Goal: Navigation & Orientation: Find specific page/section

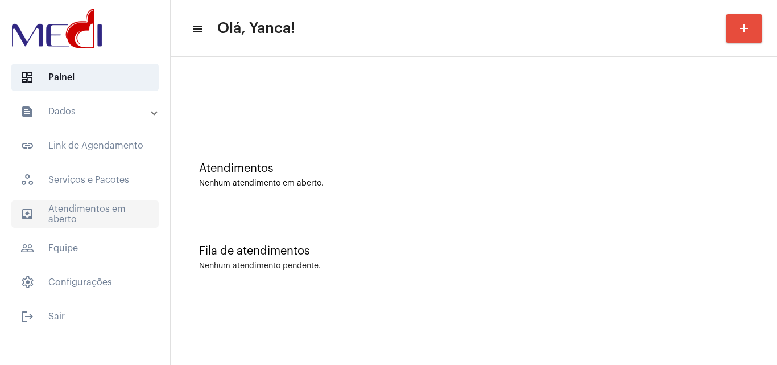
click at [118, 209] on span "outbox_outline Atendimentos em aberto" at bounding box center [84, 213] width 147 height 27
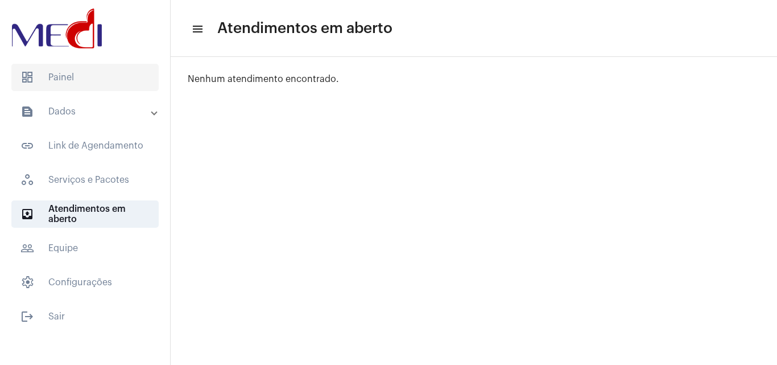
click at [100, 67] on span "dashboard Painel" at bounding box center [84, 77] width 147 height 27
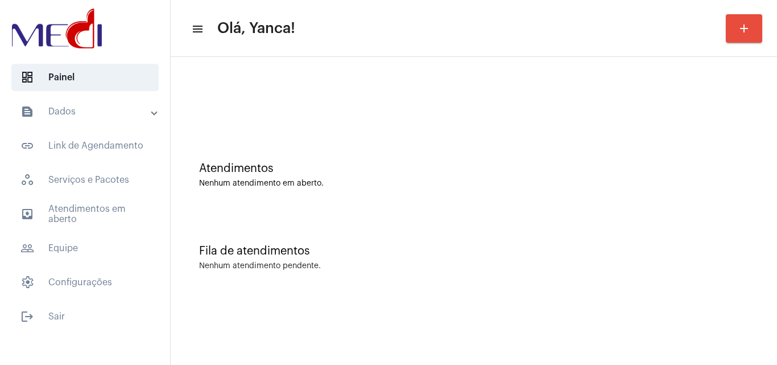
click at [259, 156] on div "Atendimentos Nenhum atendimento em aberto." at bounding box center [473, 169] width 595 height 82
click at [104, 212] on span "outbox_outline Atendimentos em aberto" at bounding box center [84, 213] width 147 height 27
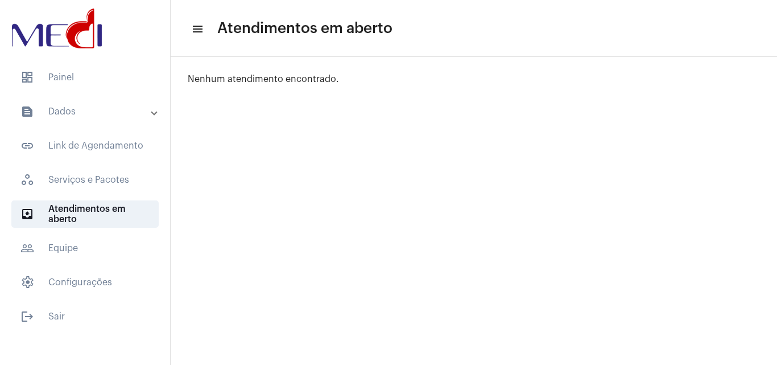
click at [96, 95] on mat-list "dashboard Painel text_snippet_outlined Dados text_snippet_outlined Relatórios h…" at bounding box center [85, 194] width 170 height 271
click at [100, 86] on span "dashboard Painel" at bounding box center [84, 77] width 147 height 27
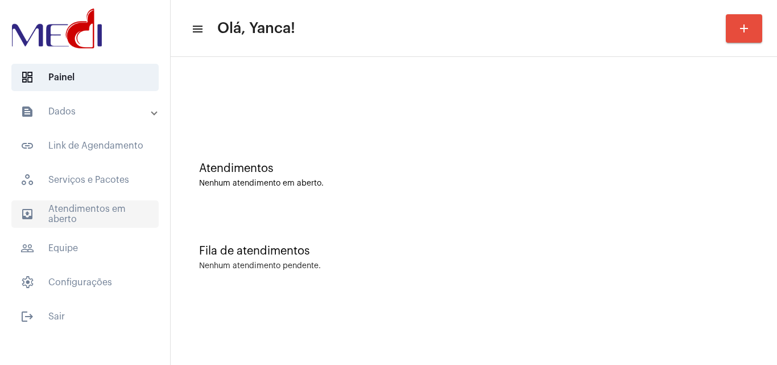
click at [113, 218] on span "outbox_outline Atendimentos em aberto" at bounding box center [84, 213] width 147 height 27
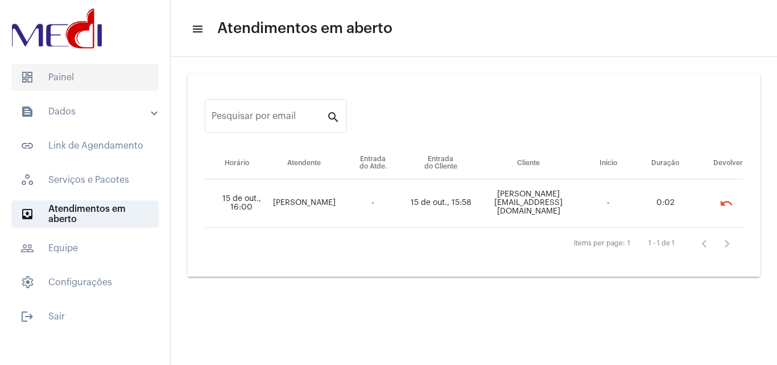
click at [76, 84] on span "dashboard Painel" at bounding box center [84, 77] width 147 height 27
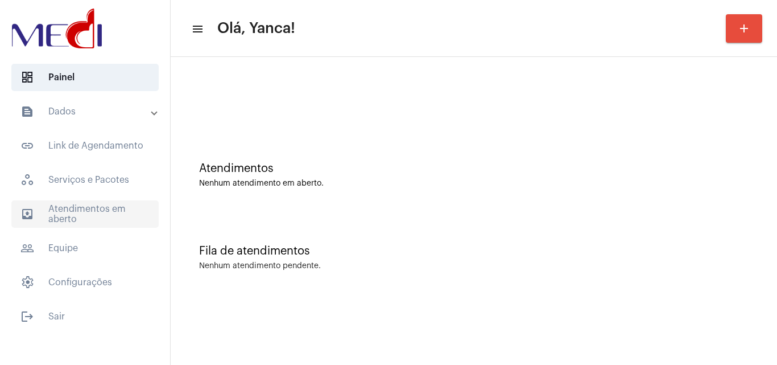
click at [63, 223] on span "outbox_outline Atendimentos em aberto" at bounding box center [84, 213] width 147 height 27
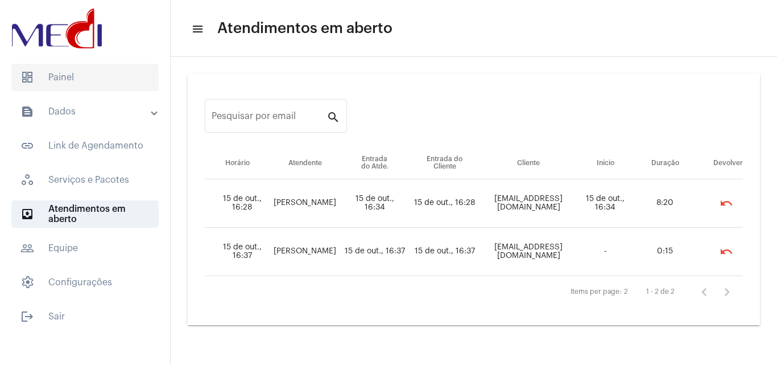
click at [104, 65] on span "dashboard Painel" at bounding box center [84, 77] width 147 height 27
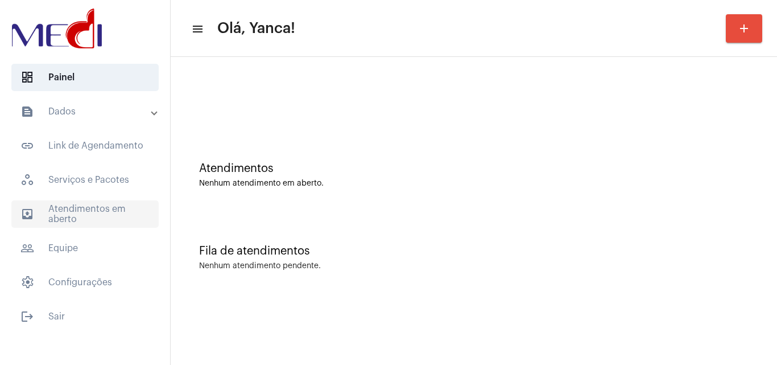
click at [82, 218] on span "outbox_outline Atendimentos em aberto" at bounding box center [84, 213] width 147 height 27
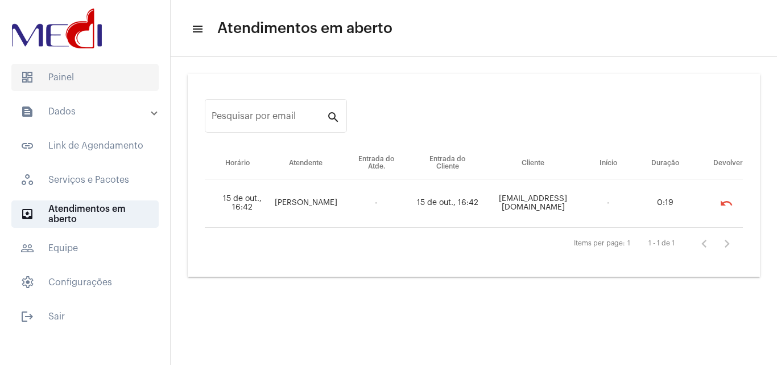
click at [88, 77] on span "dashboard Painel" at bounding box center [84, 77] width 147 height 27
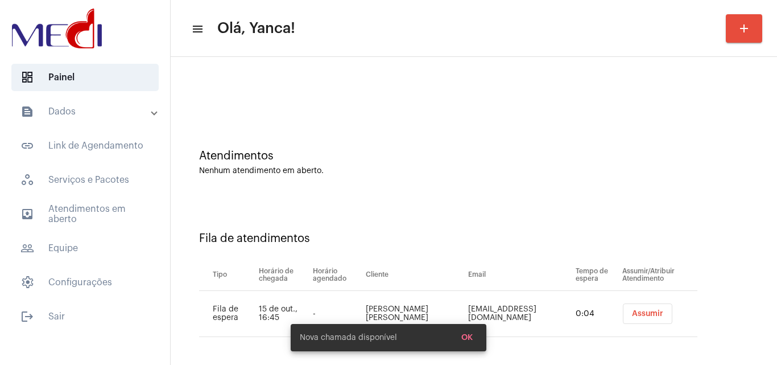
scroll to position [15, 0]
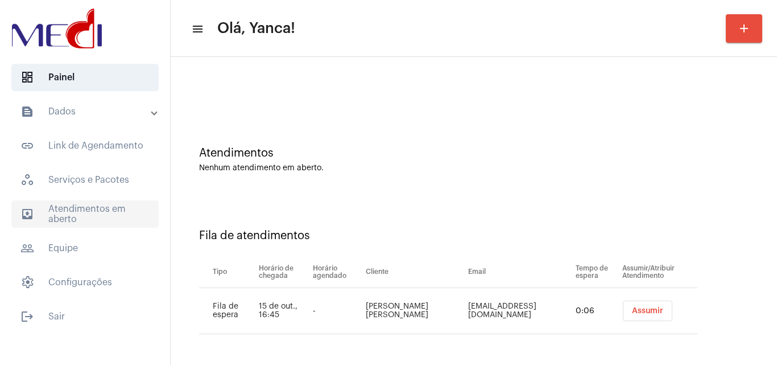
click at [90, 210] on span "outbox_outline Atendimentos em aberto" at bounding box center [84, 213] width 147 height 27
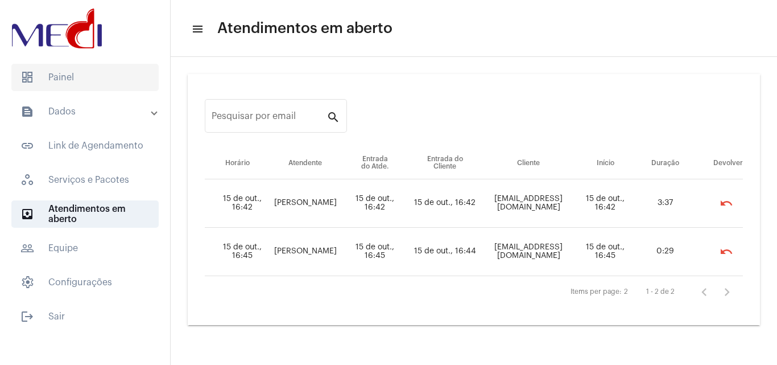
click at [94, 73] on span "dashboard Painel" at bounding box center [84, 77] width 147 height 27
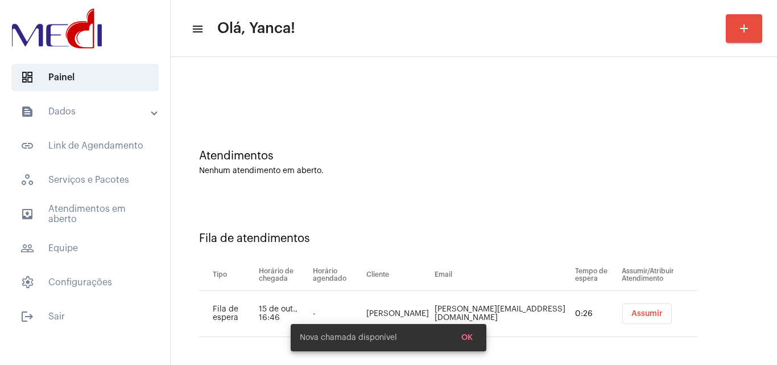
scroll to position [15, 0]
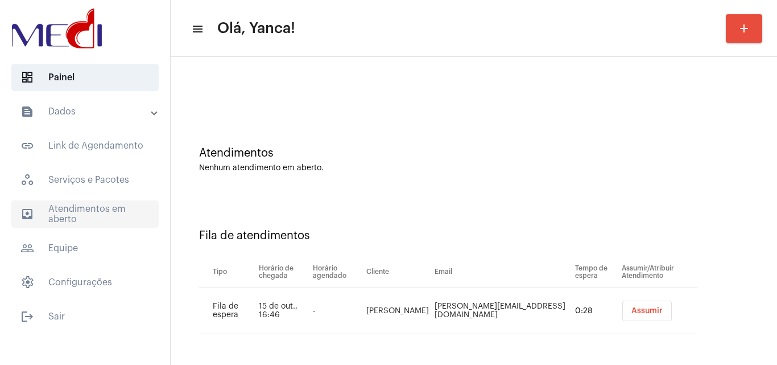
click at [105, 208] on span "outbox_outline Atendimentos em aberto" at bounding box center [84, 213] width 147 height 27
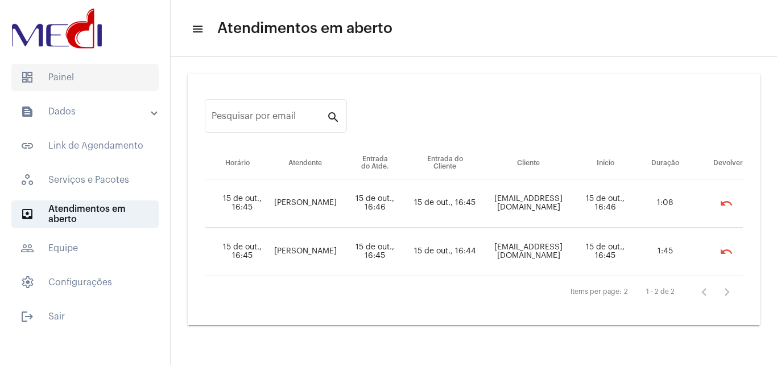
click at [97, 64] on span "dashboard Painel" at bounding box center [84, 77] width 147 height 27
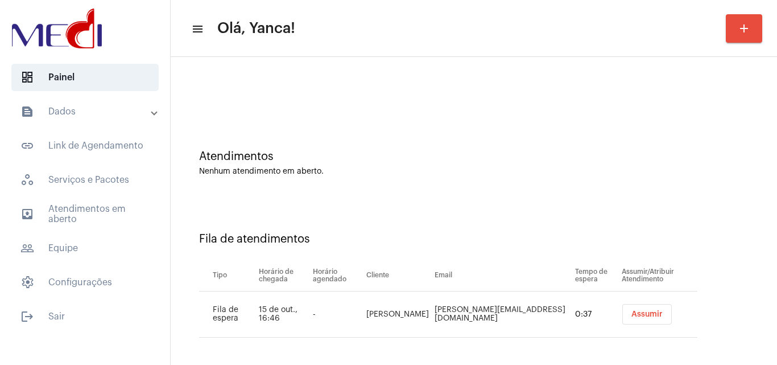
scroll to position [15, 0]
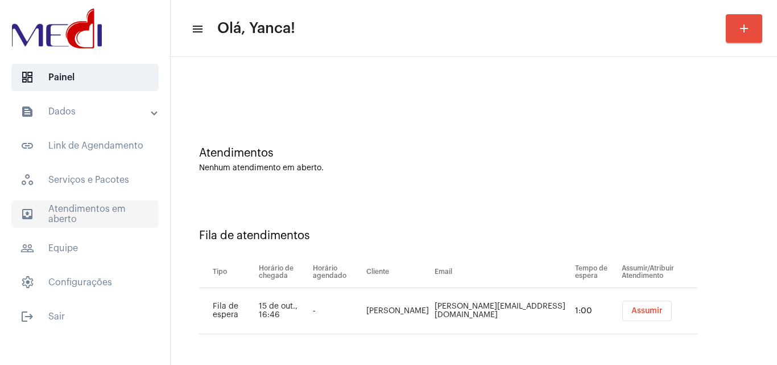
click at [92, 212] on span "outbox_outline Atendimentos em aberto" at bounding box center [84, 213] width 147 height 27
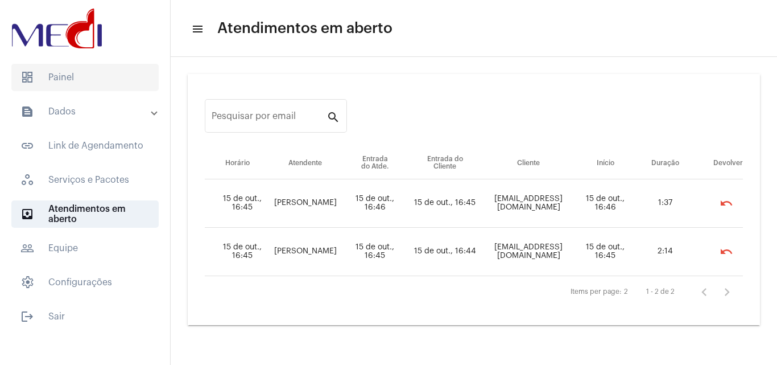
click at [92, 78] on span "dashboard Painel" at bounding box center [84, 77] width 147 height 27
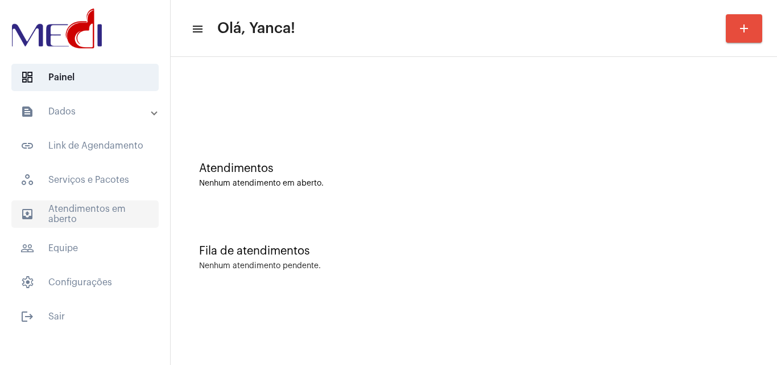
click at [109, 208] on span "outbox_outline Atendimentos em aberto" at bounding box center [84, 213] width 147 height 27
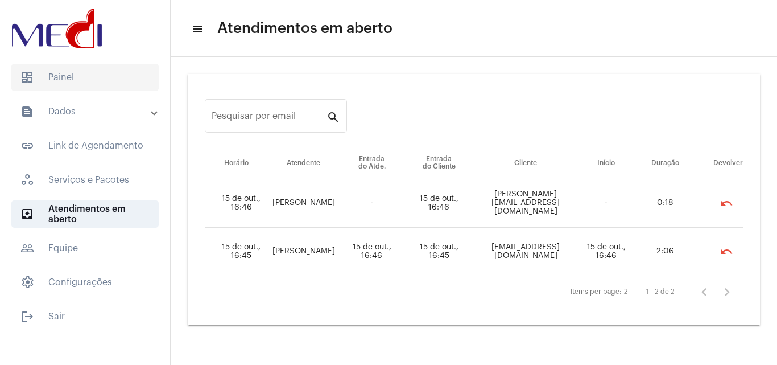
click at [60, 73] on span "dashboard Painel" at bounding box center [84, 77] width 147 height 27
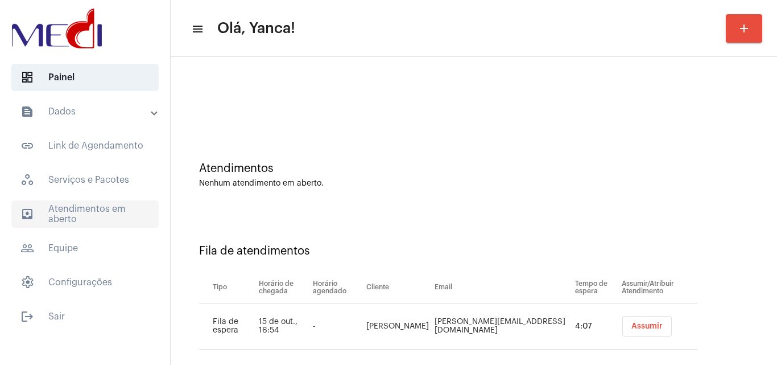
click at [63, 201] on span "outbox_outline Atendimentos em aberto" at bounding box center [84, 213] width 147 height 27
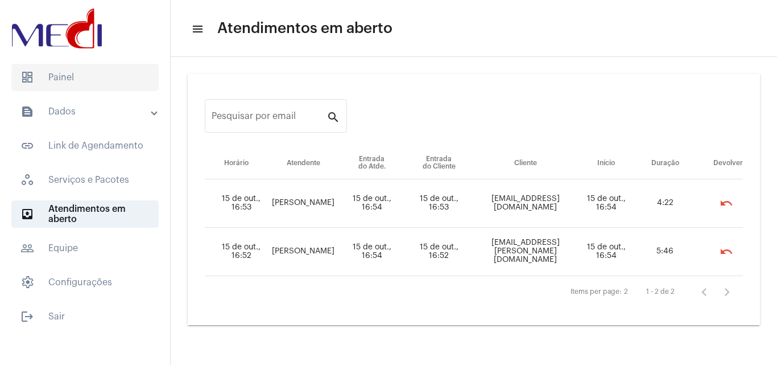
click at [83, 89] on span "dashboard Painel" at bounding box center [84, 77] width 147 height 27
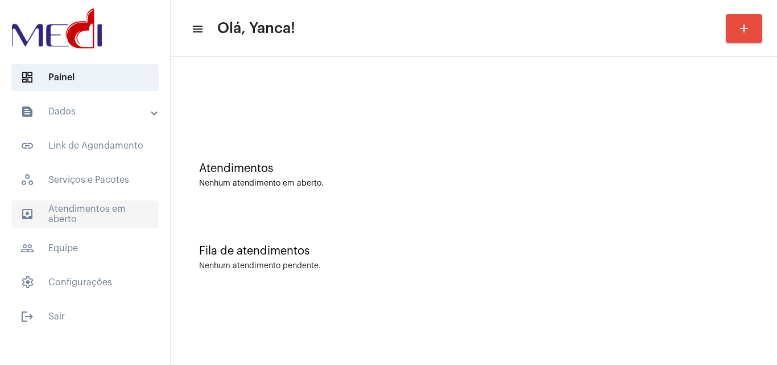
drag, startPoint x: 82, startPoint y: 192, endPoint x: 87, endPoint y: 216, distance: 24.3
click at [82, 194] on mat-accordion "text_snippet_outlined Dados text_snippet_outlined Relatórios history_outlined H…" at bounding box center [85, 197] width 170 height 198
click at [94, 213] on span "outbox_outline Atendimentos em aberto" at bounding box center [84, 213] width 147 height 27
click at [90, 212] on span "outbox_outline Atendimentos em aberto" at bounding box center [84, 213] width 147 height 27
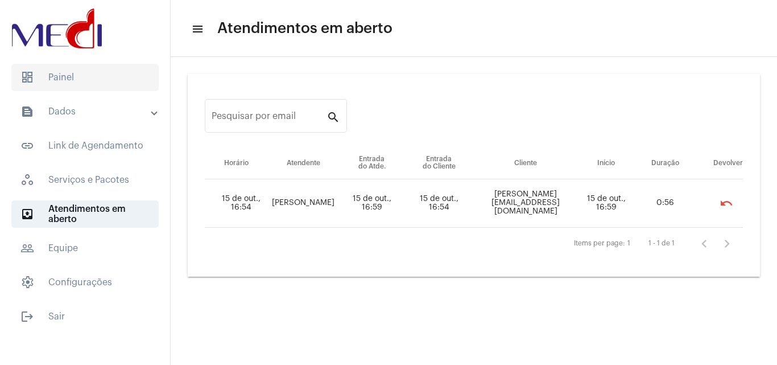
click at [103, 79] on span "dashboard Painel" at bounding box center [84, 77] width 147 height 27
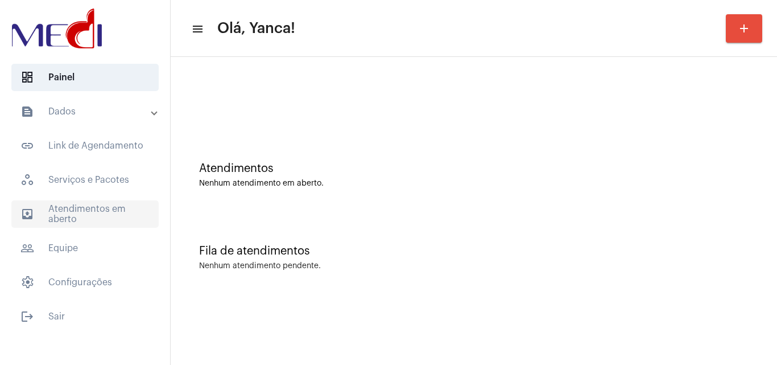
click at [78, 205] on span "outbox_outline Atendimentos em aberto" at bounding box center [84, 213] width 147 height 27
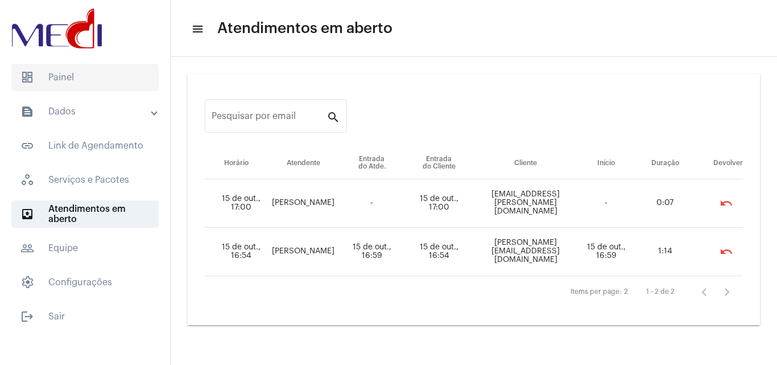
click at [104, 74] on span "dashboard Painel" at bounding box center [84, 77] width 147 height 27
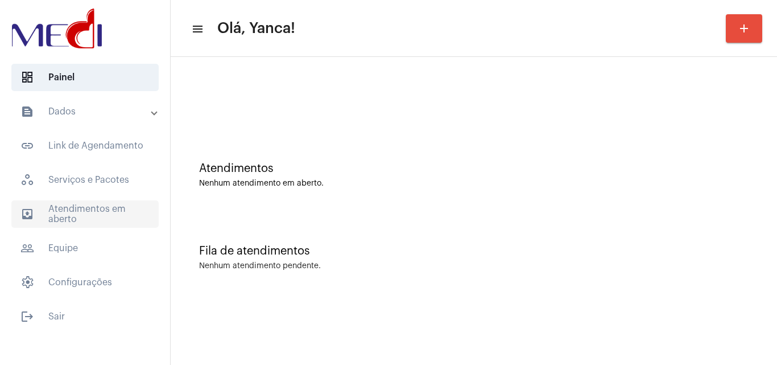
click at [110, 211] on span "outbox_outline Atendimentos em aberto" at bounding box center [84, 213] width 147 height 27
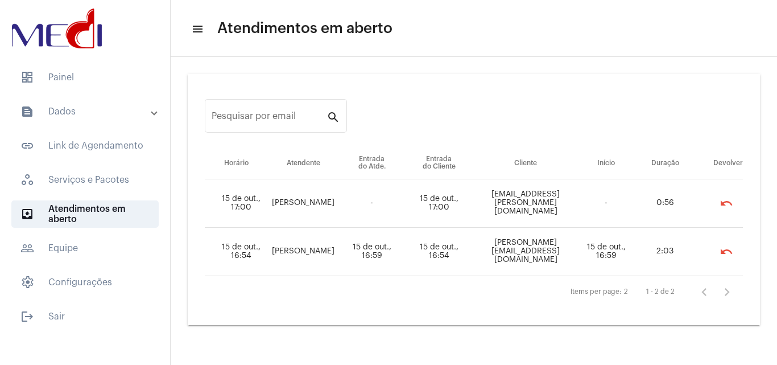
drag, startPoint x: 100, startPoint y: 86, endPoint x: 95, endPoint y: 93, distance: 8.5
click at [97, 90] on span "dashboard Painel" at bounding box center [84, 77] width 147 height 27
